Goal: Information Seeking & Learning: Learn about a topic

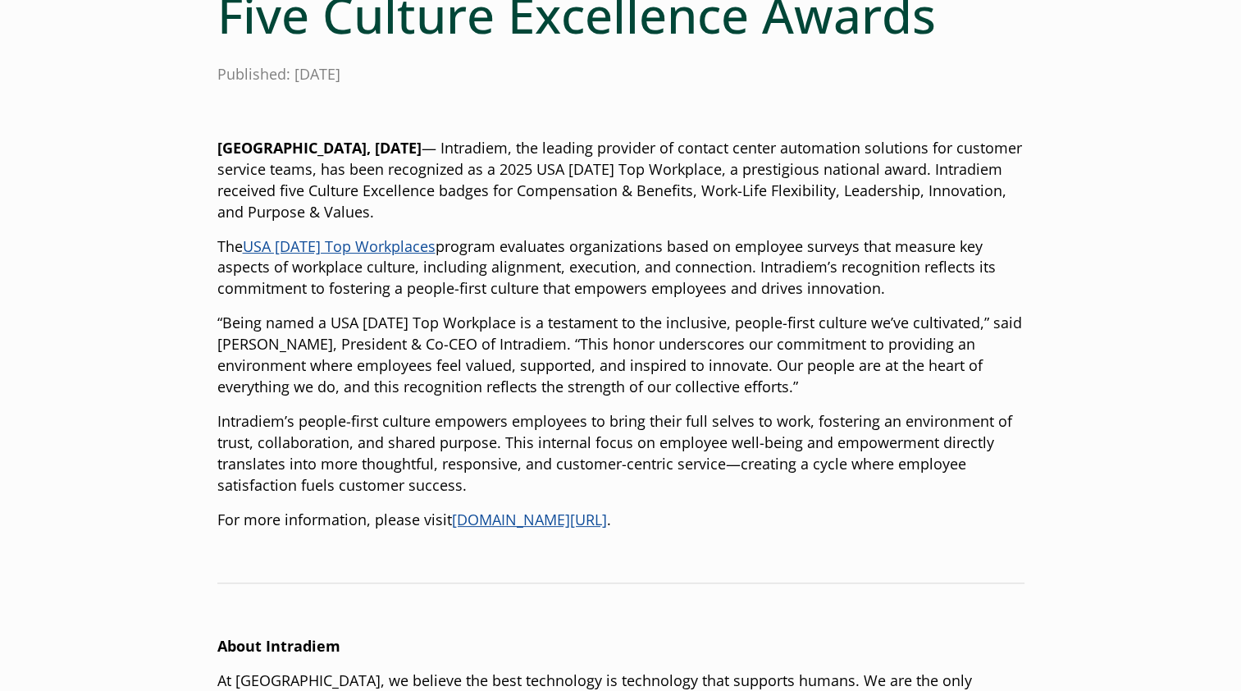
scroll to position [295, 0]
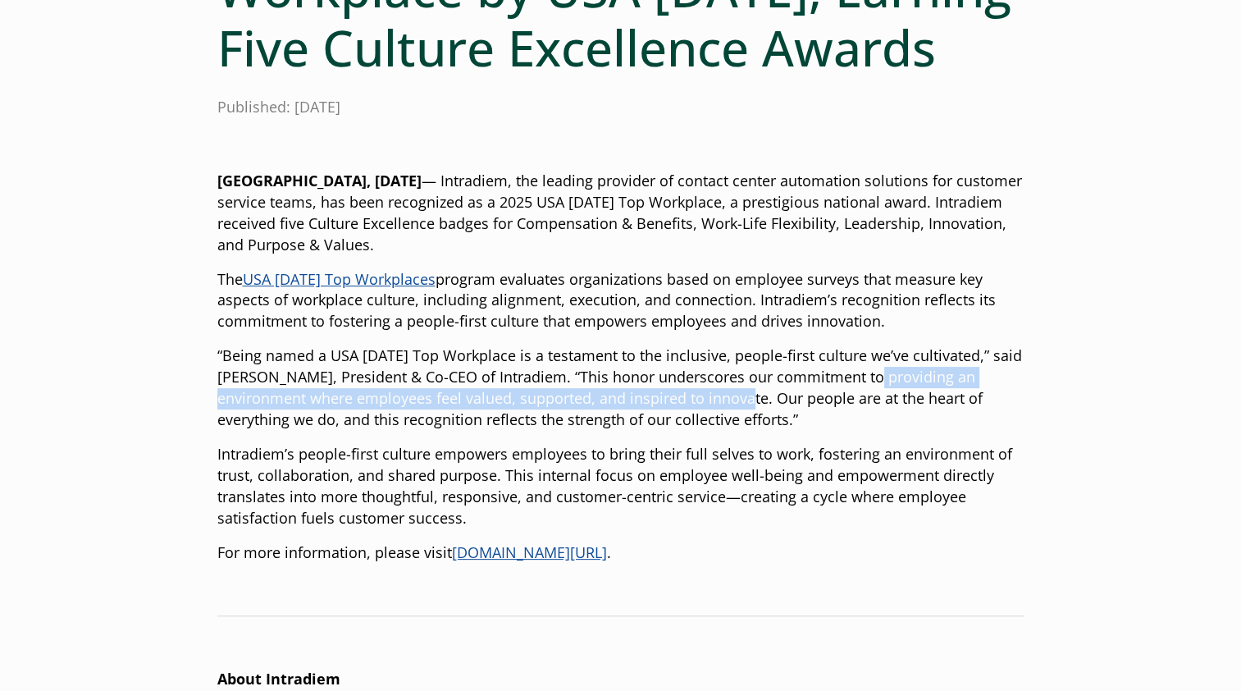
drag, startPoint x: 856, startPoint y: 375, endPoint x: 765, endPoint y: 398, distance: 93.1
click at [765, 398] on p "“Being named a USA [DATE] Top Workplace is a testament to the inclusive, people…" at bounding box center [620, 387] width 807 height 85
copy p "roviding an environment where employees feel valued, supported, and inspired to…"
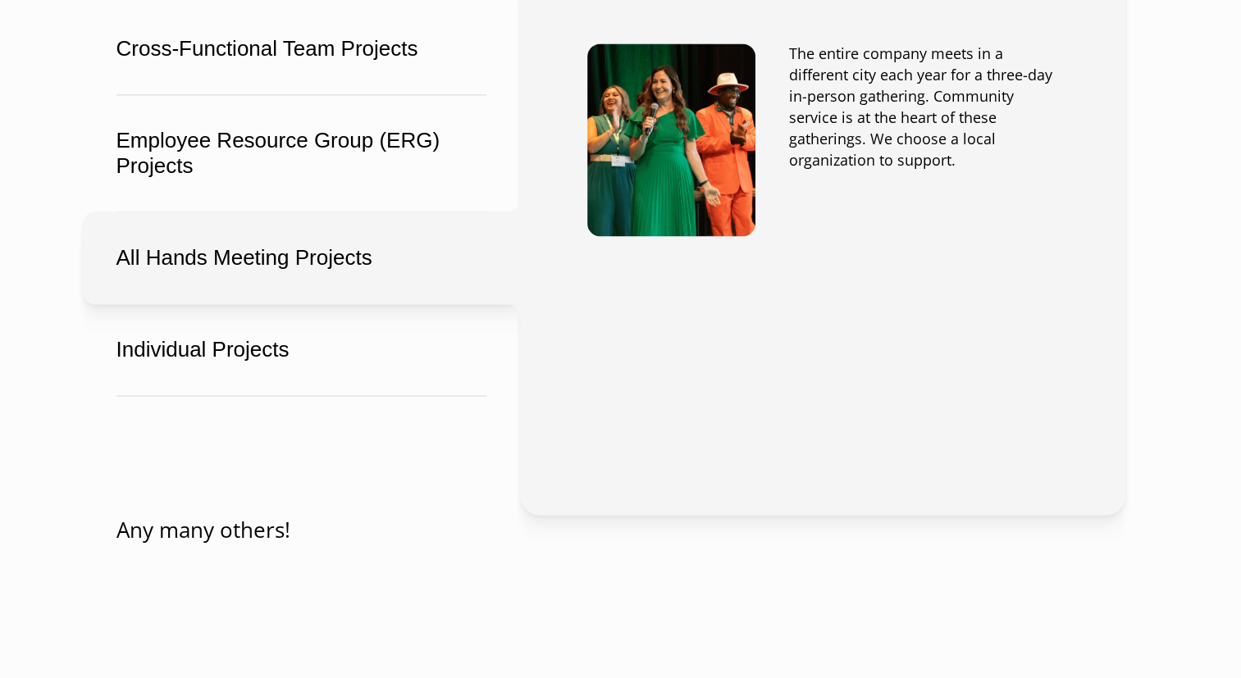
scroll to position [2469, 0]
